Goal: Task Accomplishment & Management: Manage account settings

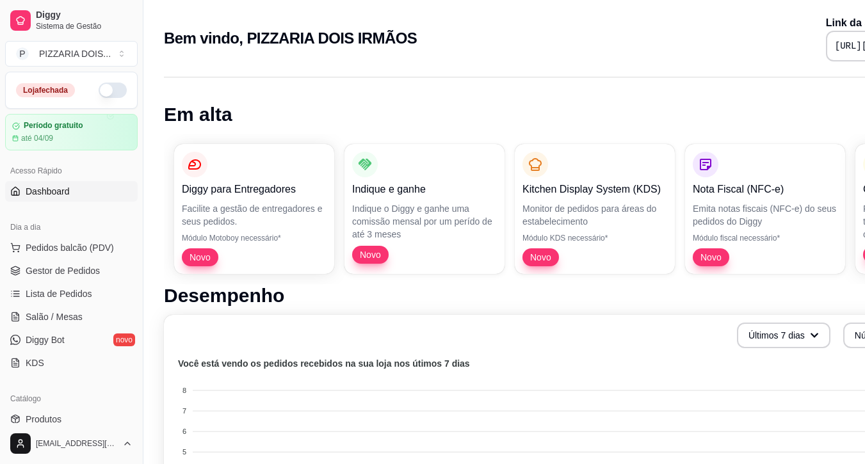
click at [127, 98] on button "button" at bounding box center [113, 90] width 28 height 15
click at [77, 304] on link "Lista de Pedidos" at bounding box center [71, 293] width 132 height 20
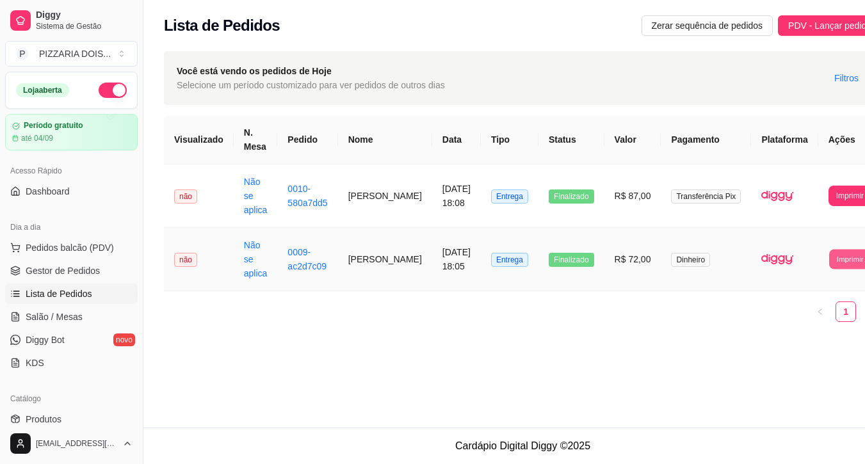
click at [842, 269] on button "Imprimir" at bounding box center [850, 259] width 42 height 20
click at [810, 335] on button "Impressora" at bounding box center [784, 328] width 93 height 20
click at [611, 297] on div "**********" at bounding box center [522, 218] width 717 height 207
click at [856, 205] on button "Imprimir" at bounding box center [850, 196] width 42 height 20
click at [824, 275] on button "Impressora" at bounding box center [784, 265] width 90 height 20
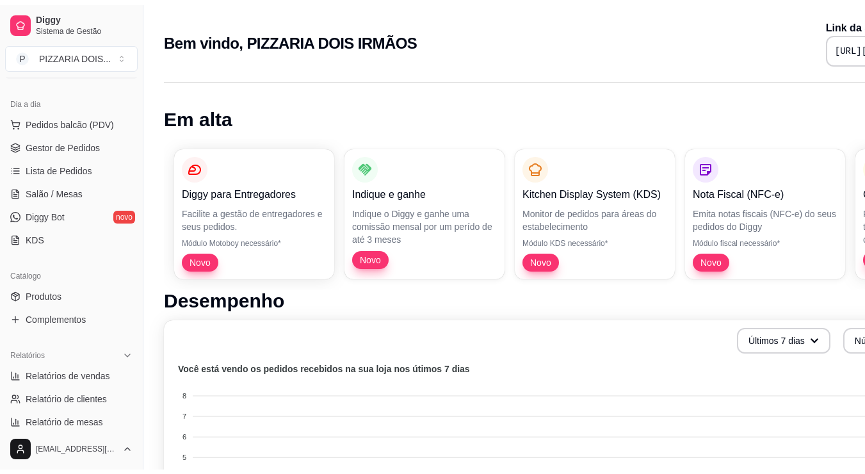
scroll to position [192, 0]
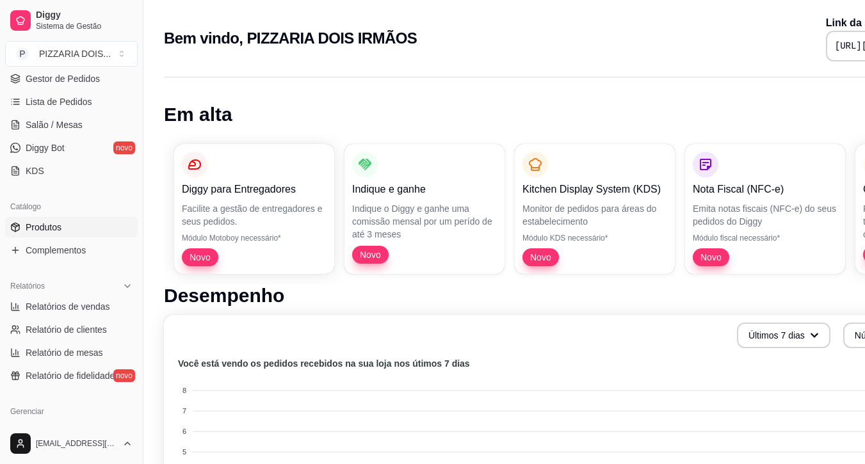
click at [67, 237] on link "Produtos" at bounding box center [71, 227] width 132 height 20
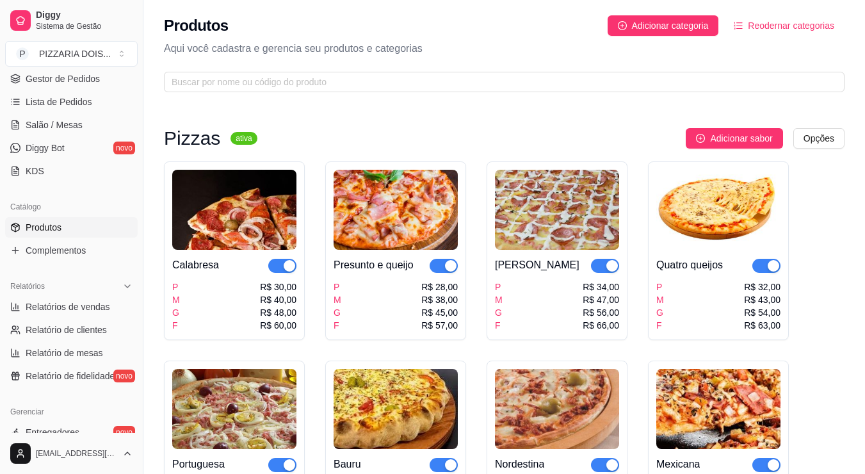
scroll to position [320, 0]
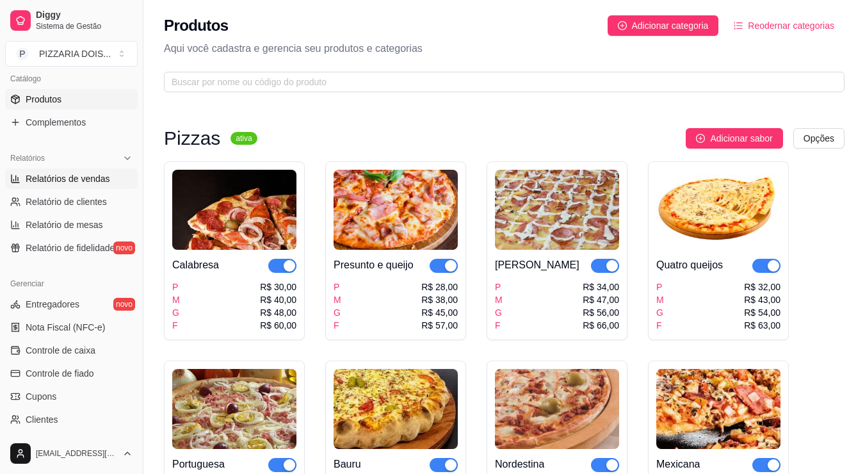
click at [104, 185] on span "Relatórios de vendas" at bounding box center [68, 178] width 84 height 13
select select "ALL"
select select "0"
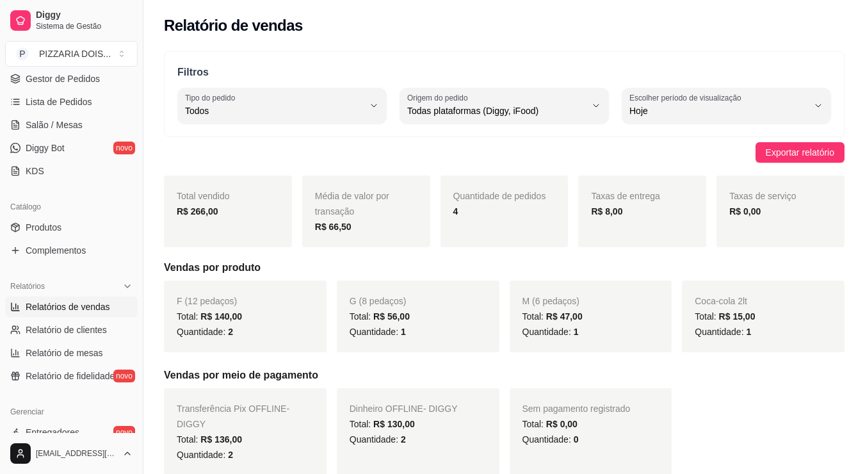
scroll to position [256, 0]
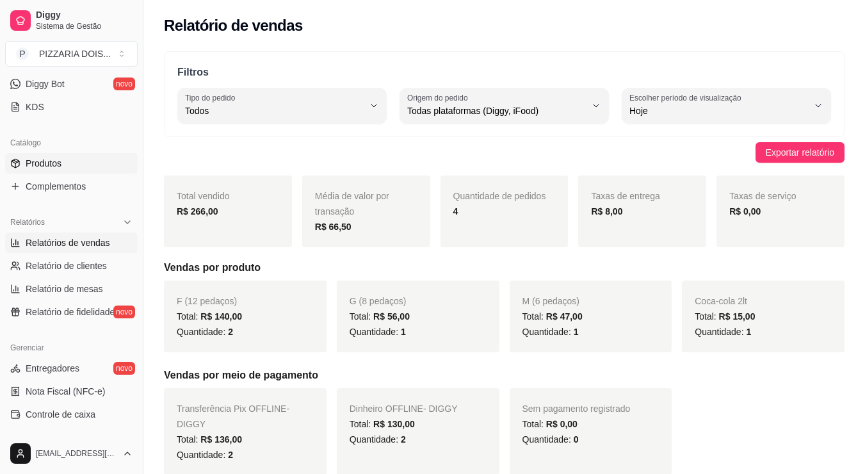
click at [138, 173] on link "Produtos" at bounding box center [71, 163] width 132 height 20
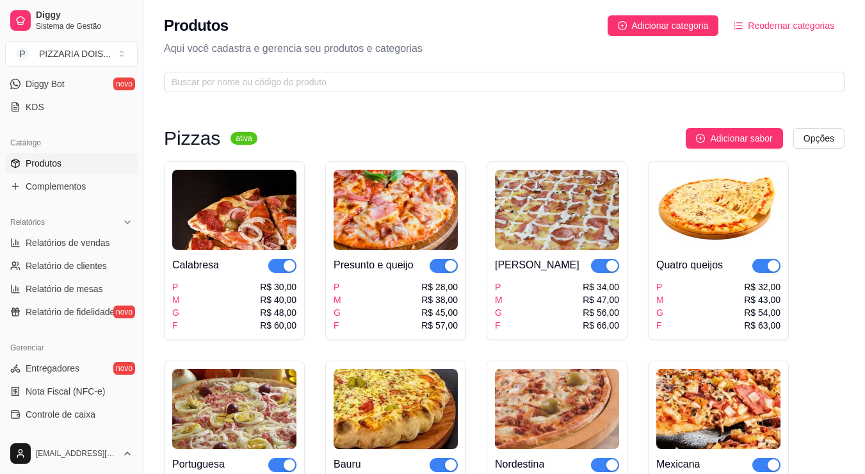
click at [74, 48] on link "Lista de Pedidos" at bounding box center [71, 38] width 132 height 20
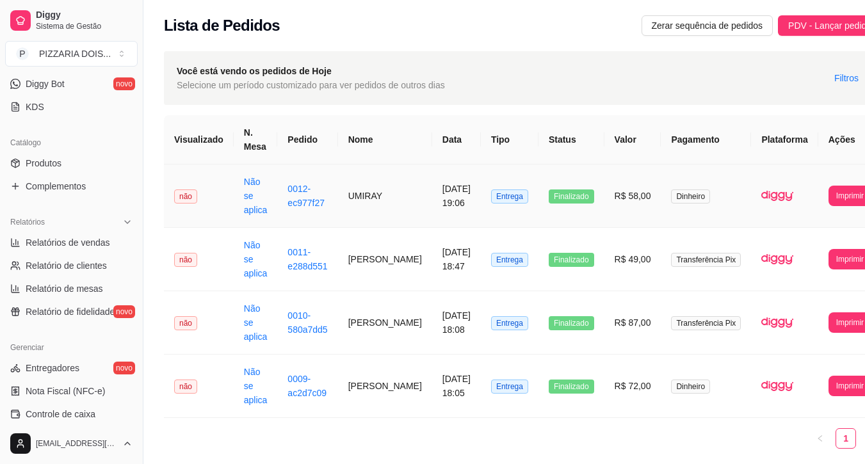
scroll to position [64, 0]
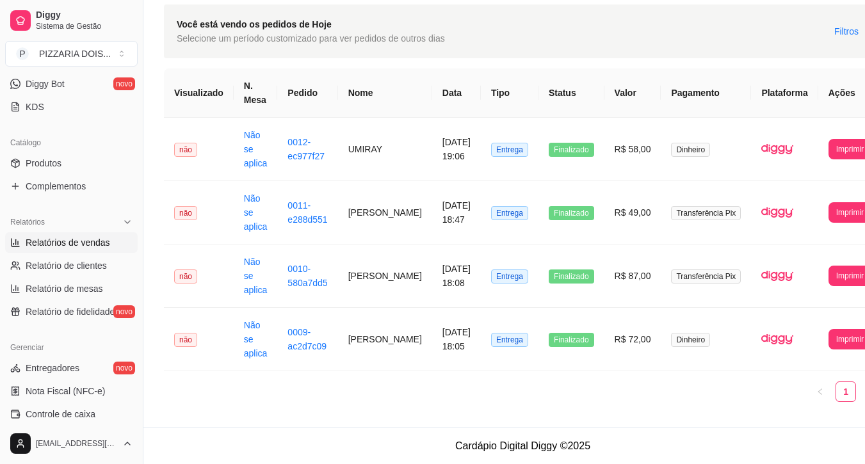
click at [79, 249] on span "Relatórios de vendas" at bounding box center [68, 242] width 84 height 13
select select "ALL"
select select "0"
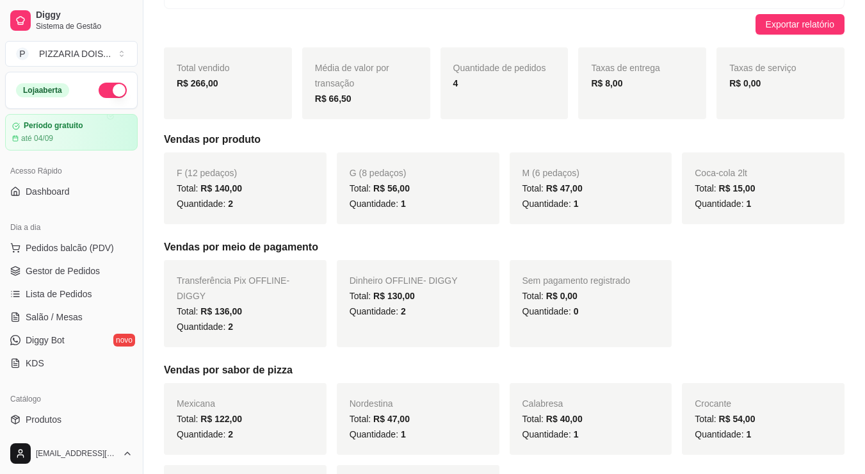
scroll to position [192, 0]
